Goal: Information Seeking & Learning: Learn about a topic

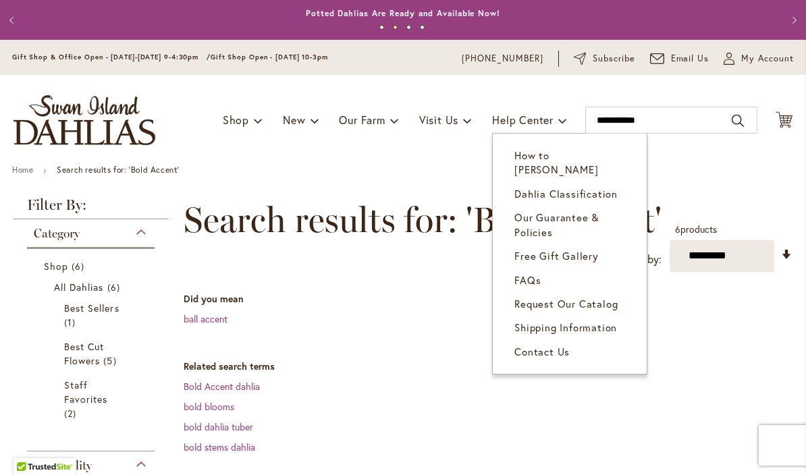
click at [579, 156] on span "How to [PERSON_NAME]" at bounding box center [557, 163] width 84 height 28
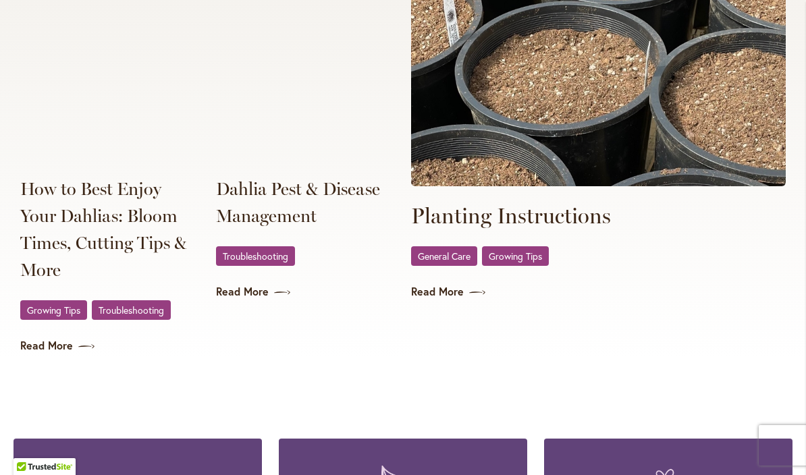
scroll to position [2659, 0]
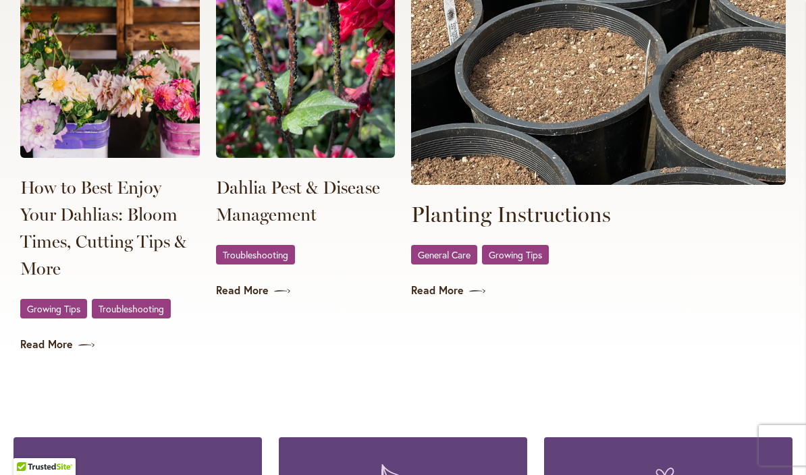
click at [258, 257] on span "Troubleshooting" at bounding box center [256, 255] width 66 height 9
click at [275, 158] on img at bounding box center [306, 73] width 180 height 169
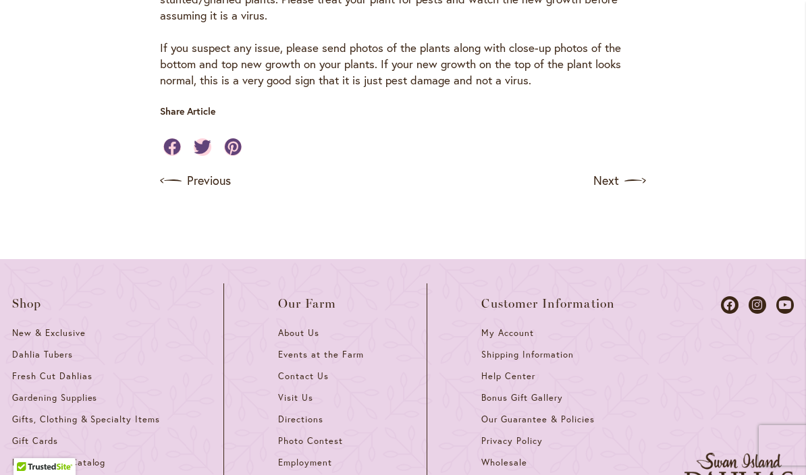
scroll to position [2754, 0]
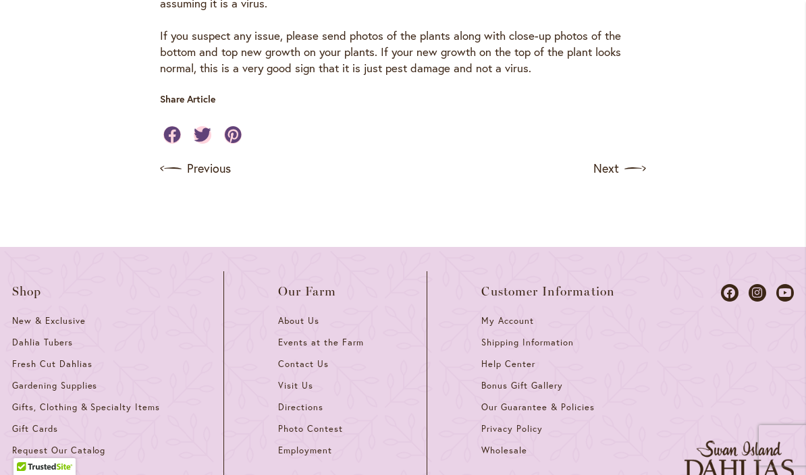
click at [613, 158] on link "Next" at bounding box center [620, 169] width 53 height 22
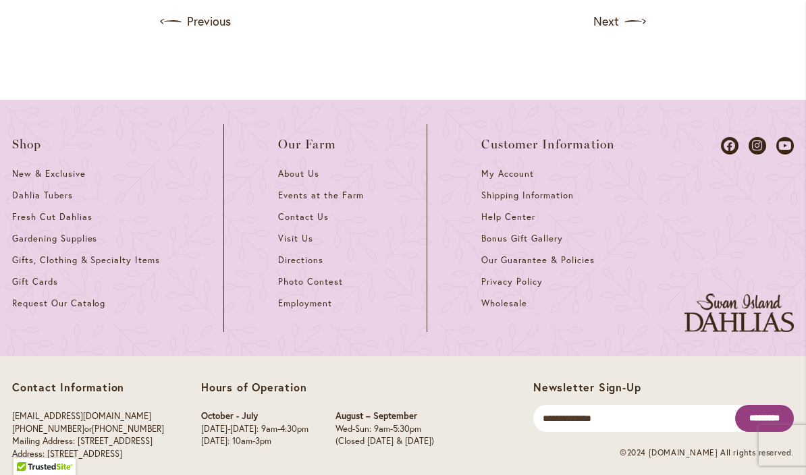
scroll to position [995, 0]
